Goal: Information Seeking & Learning: Learn about a topic

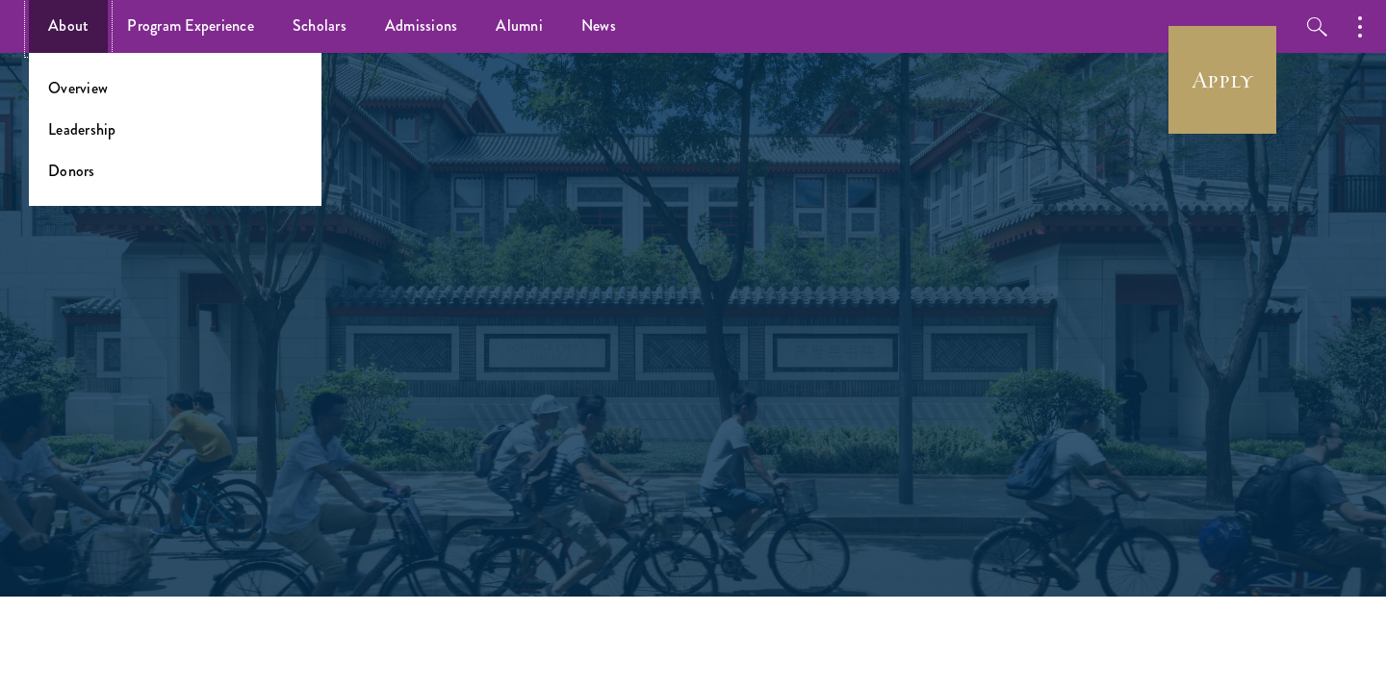
click at [63, 29] on link "About" at bounding box center [68, 26] width 79 height 53
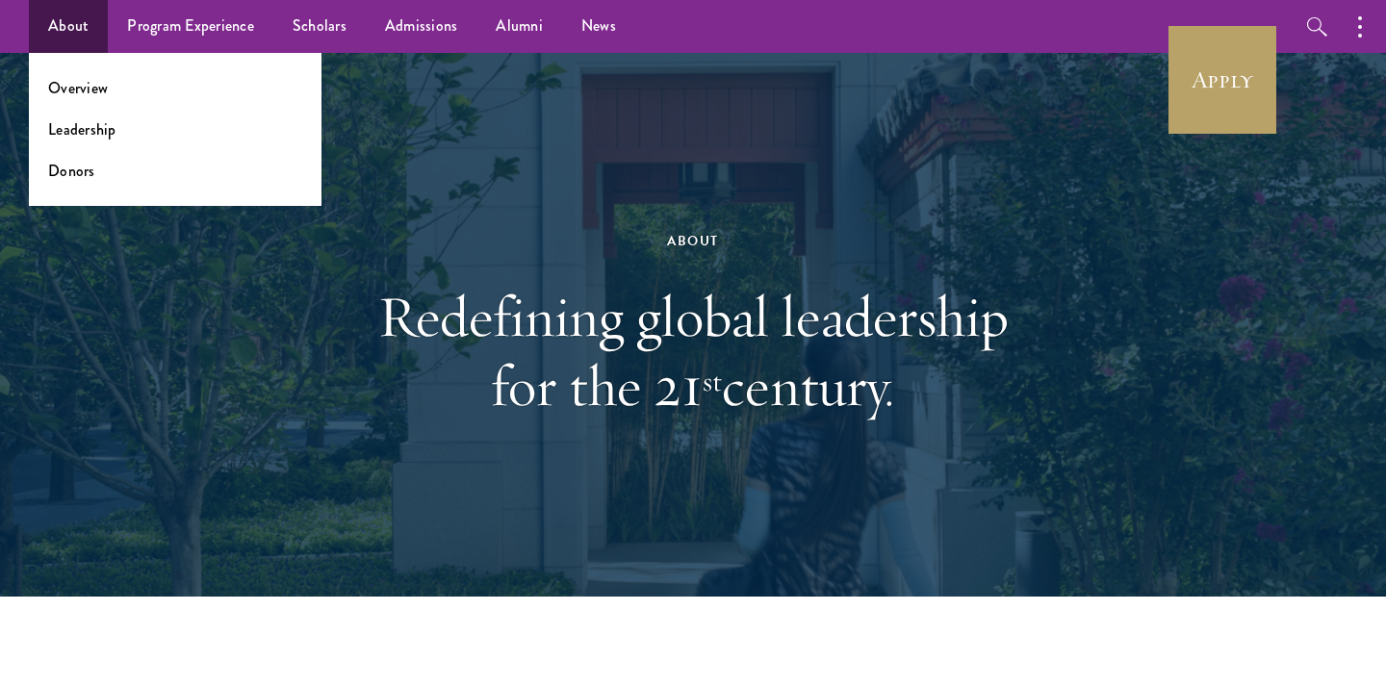
click at [108, 93] on li "Overview" at bounding box center [175, 88] width 254 height 22
click at [98, 89] on link "Overview" at bounding box center [78, 88] width 60 height 22
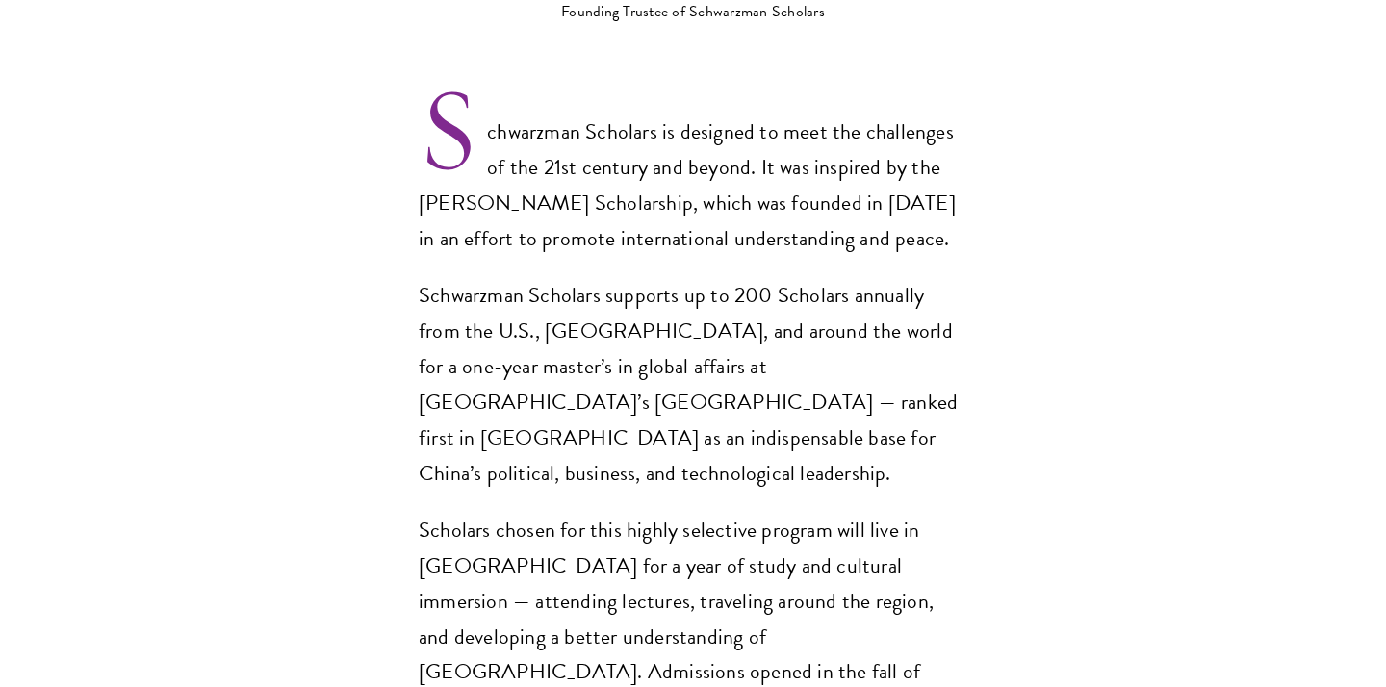
scroll to position [1364, 0]
